Goal: Find specific page/section

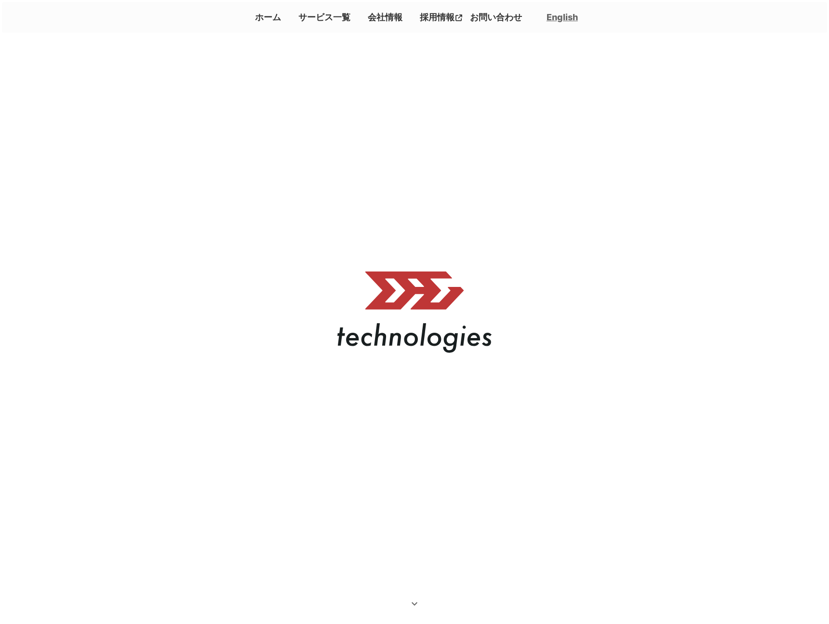
click at [445, 17] on p "採用情報" at bounding box center [436, 17] width 40 height 16
